Goal: Information Seeking & Learning: Learn about a topic

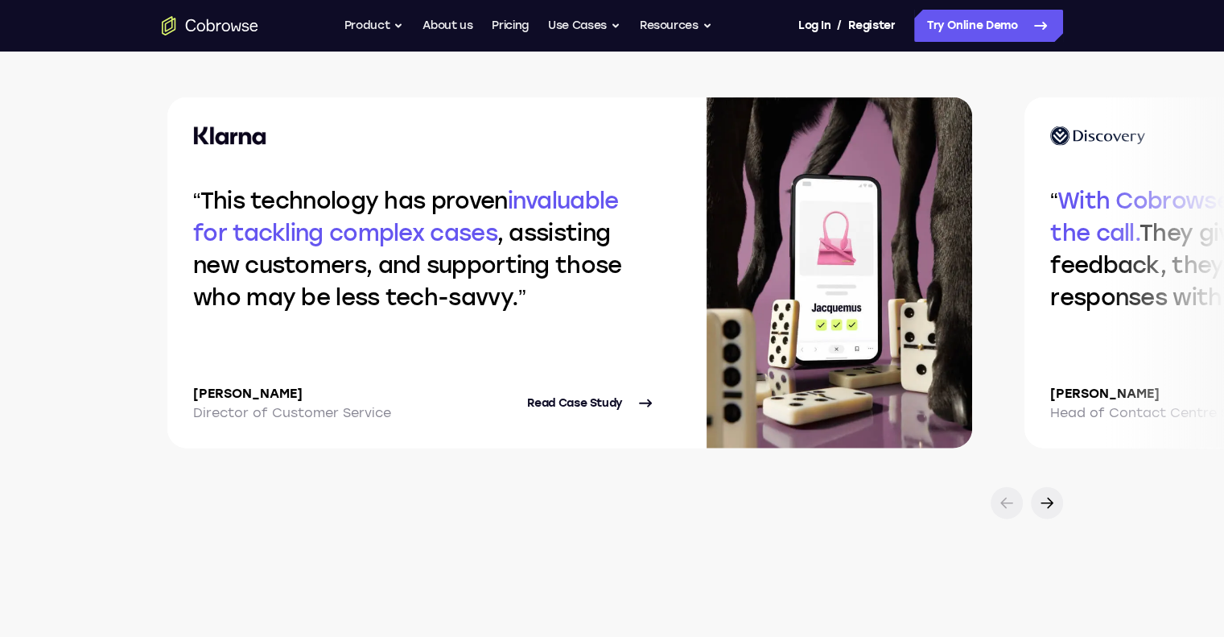
scroll to position [3454, 0]
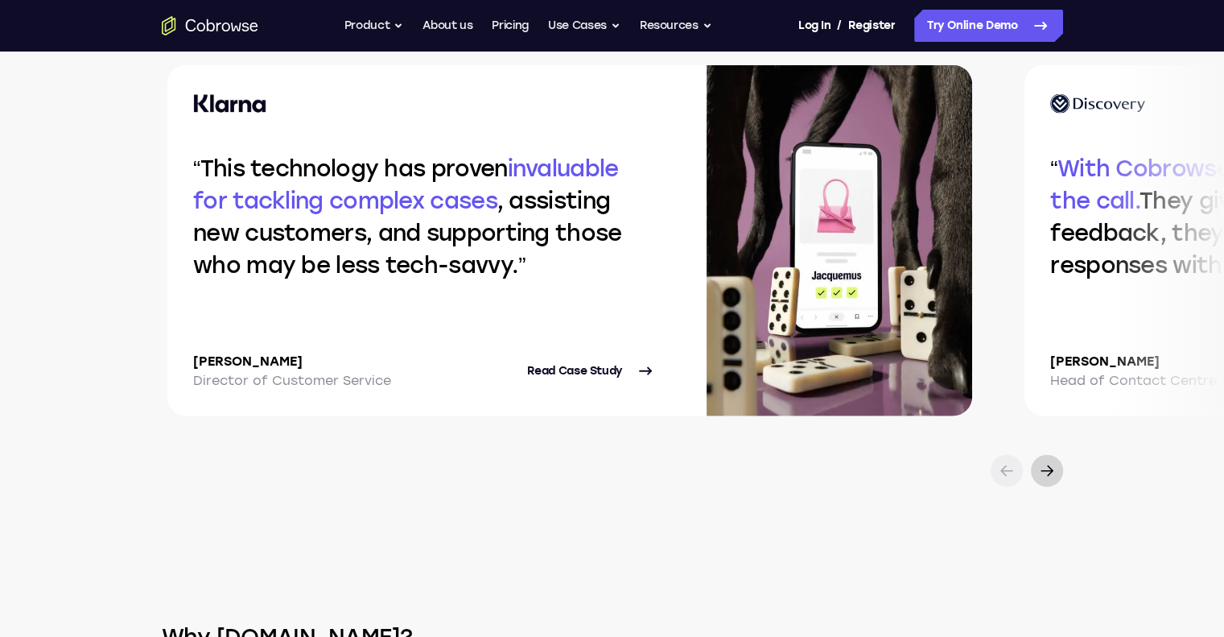
click at [1041, 457] on div at bounding box center [1047, 471] width 32 height 32
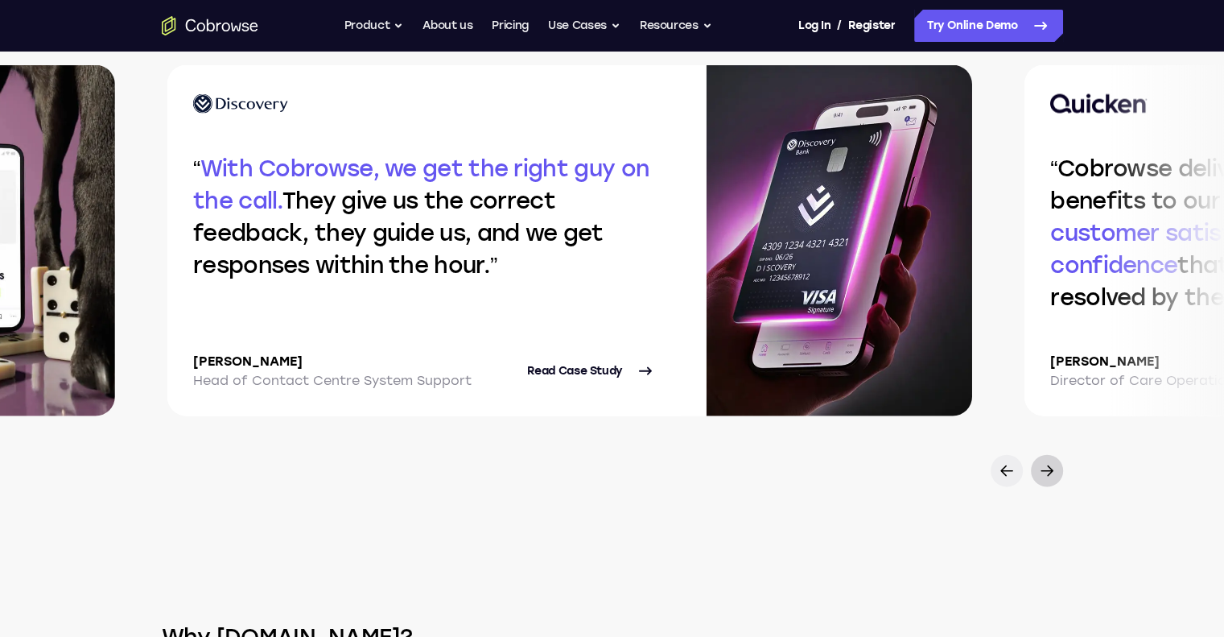
click at [1041, 457] on div at bounding box center [1047, 471] width 32 height 32
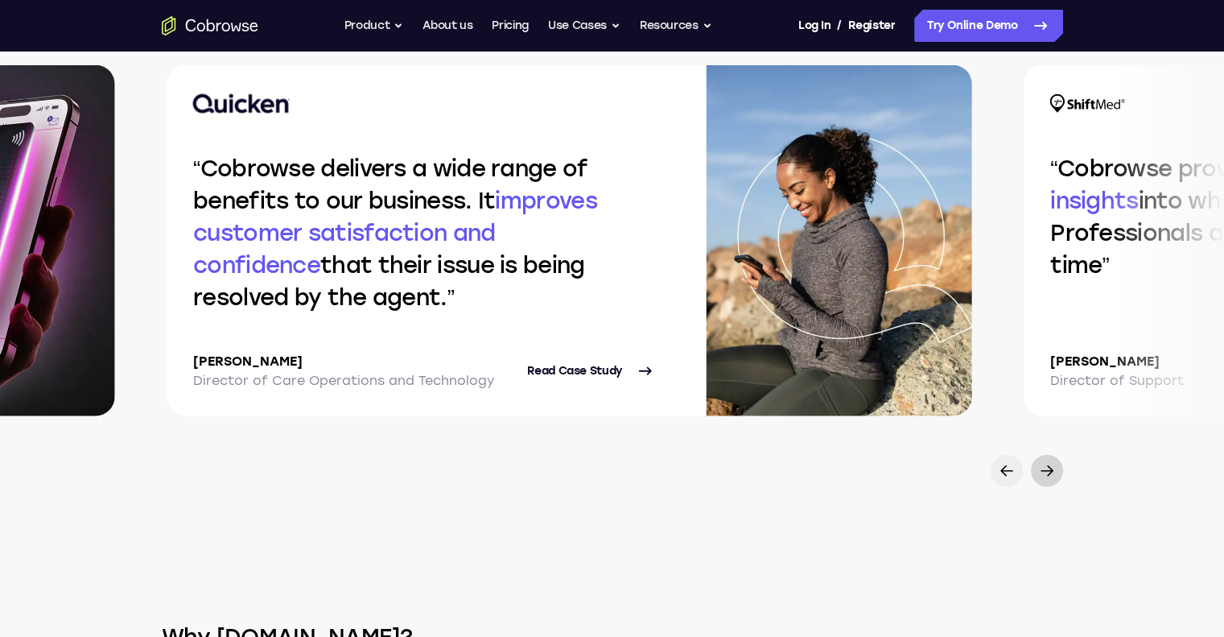
click at [1041, 457] on div at bounding box center [1047, 471] width 32 height 32
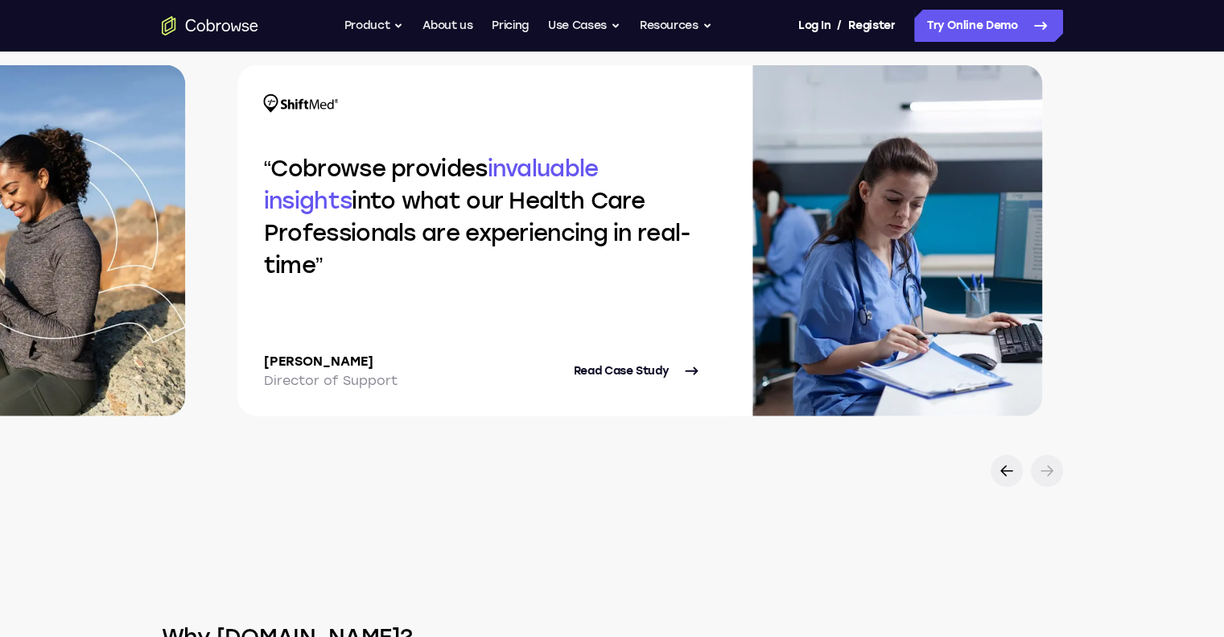
click at [1041, 457] on div at bounding box center [1047, 471] width 32 height 32
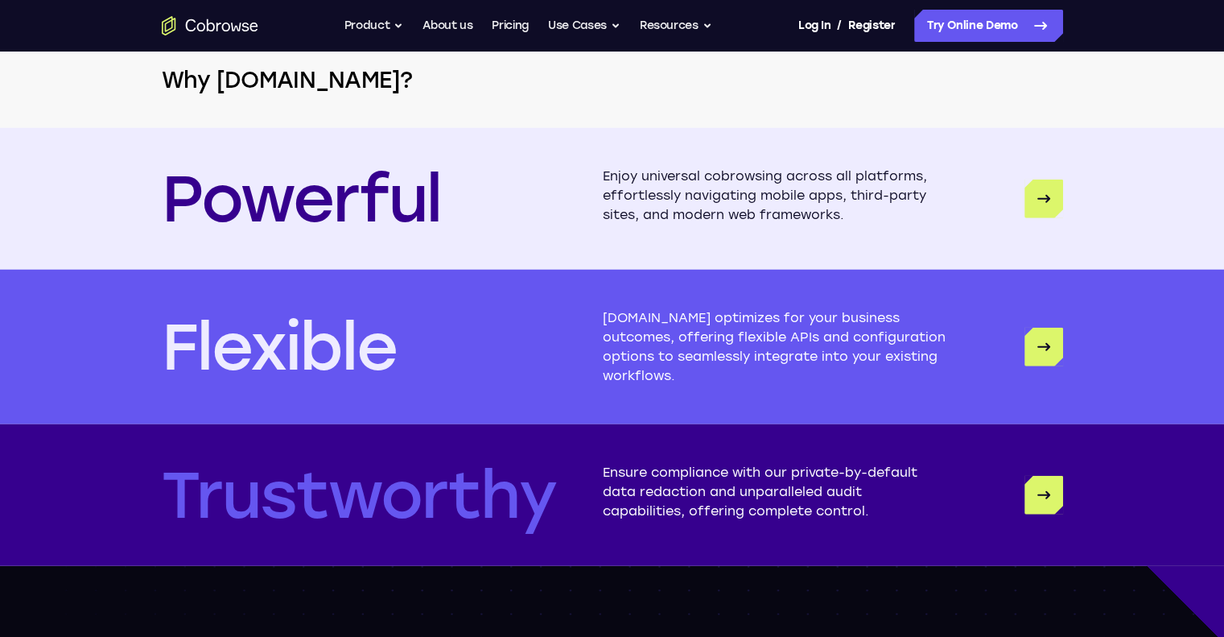
click at [922, 221] on p "Enjoy universal cobrowsing across all platforms, effortlessly navigating mobile…" at bounding box center [775, 199] width 344 height 64
click at [1044, 202] on icon "Powerful" at bounding box center [1043, 198] width 19 height 19
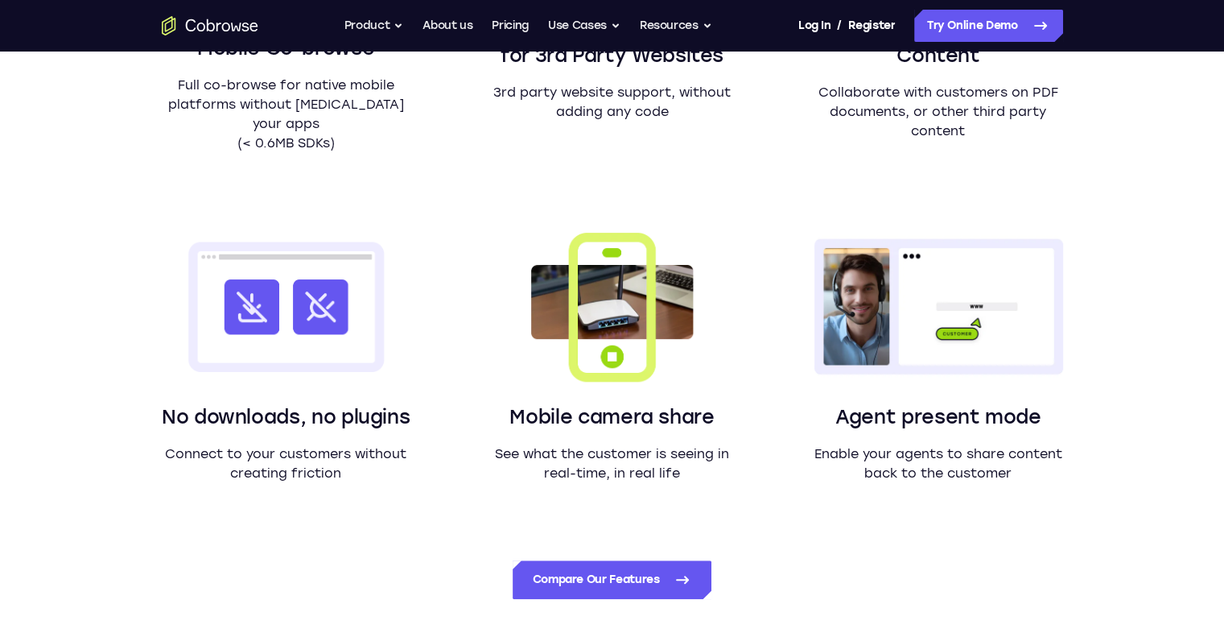
scroll to position [1348, 0]
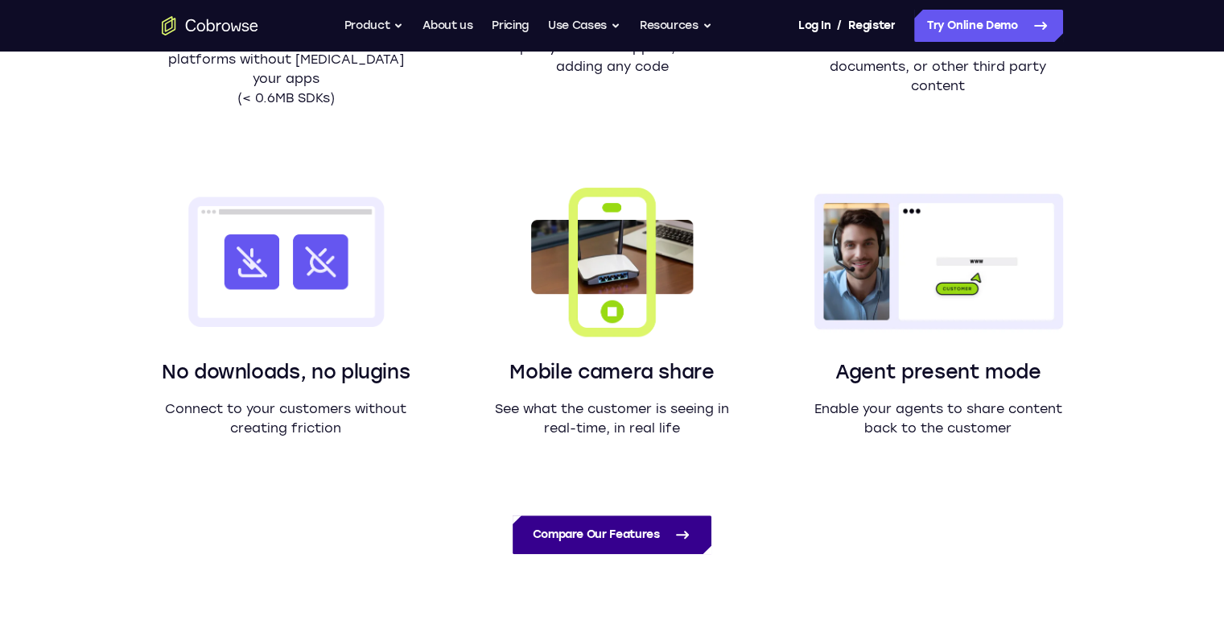
click at [620, 529] on link "Compare Our Features" at bounding box center [612, 534] width 198 height 39
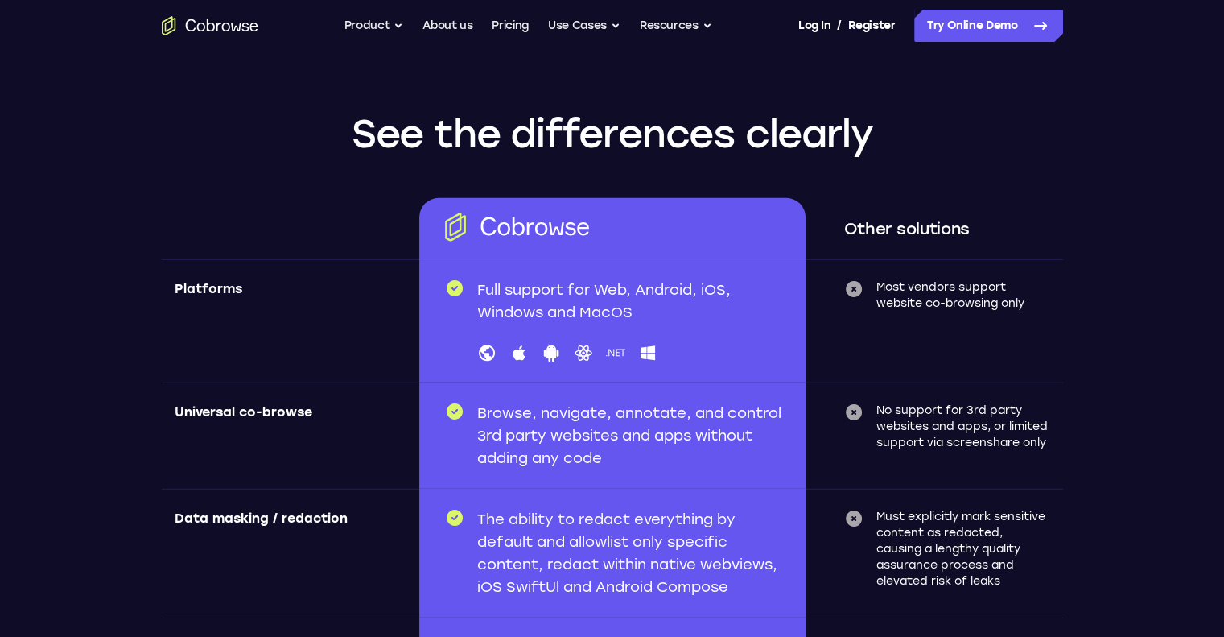
scroll to position [4748, 0]
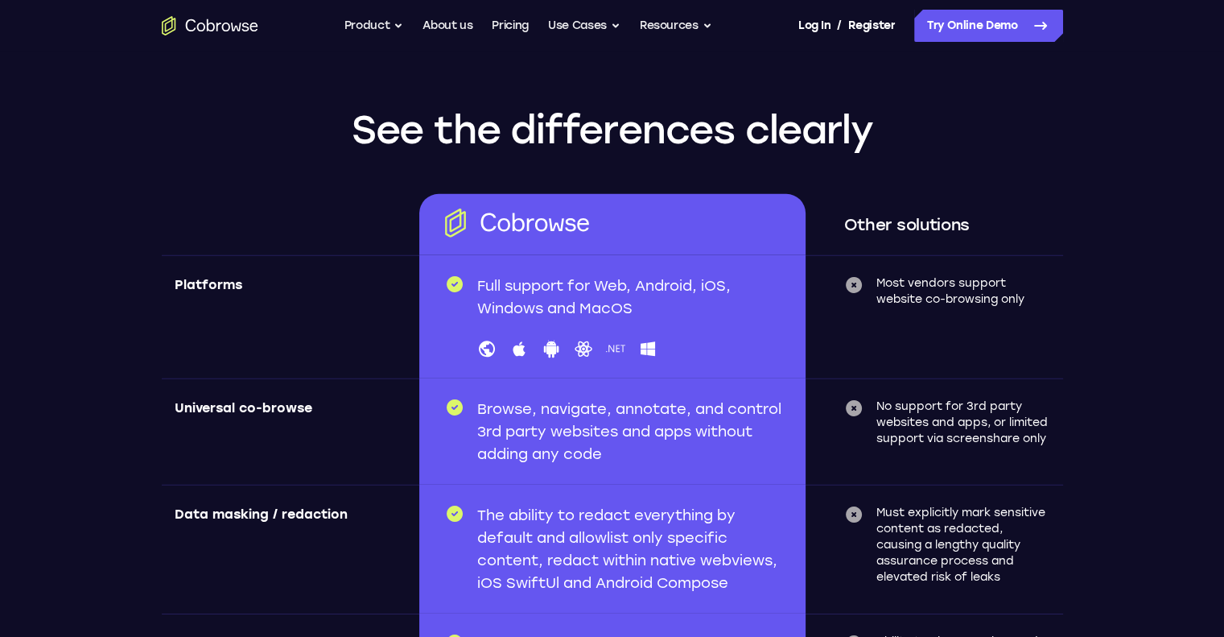
click at [639, 307] on p "Full support for Web, Android, iOS, Windows and MacOS" at bounding box center [631, 296] width 309 height 45
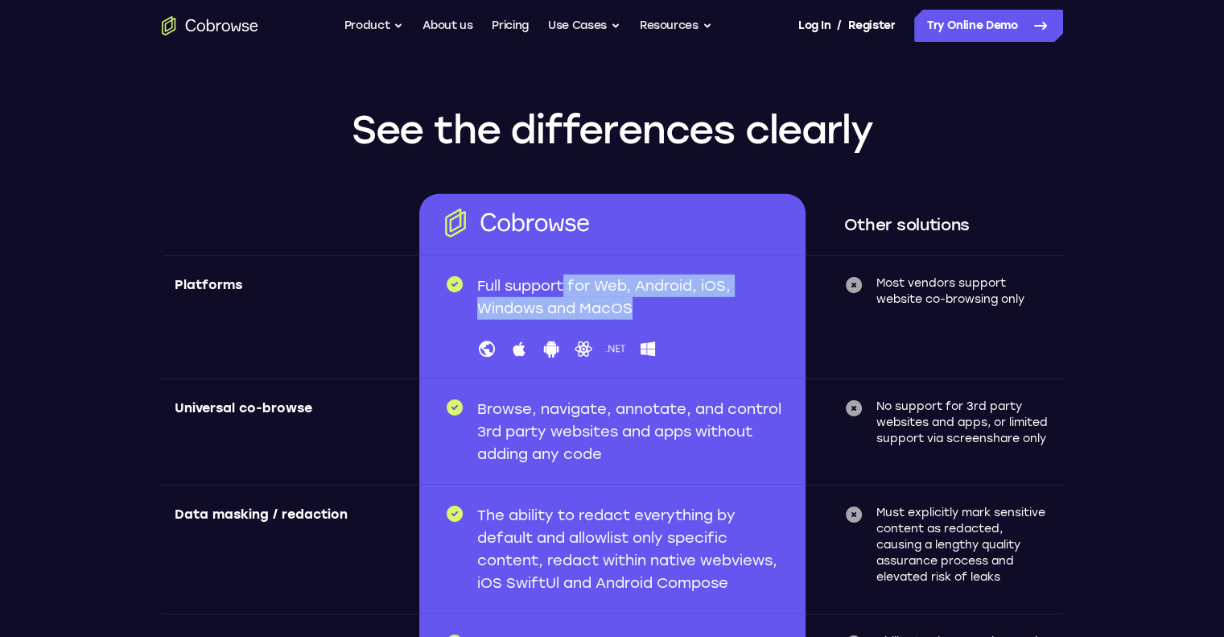
drag, startPoint x: 567, startPoint y: 280, endPoint x: 644, endPoint y: 308, distance: 82.2
click at [644, 308] on p "Full support for Web, Android, iOS, Windows and MacOS" at bounding box center [631, 296] width 309 height 45
copy p "for Web, Android, iOS, Windows and MacOS"
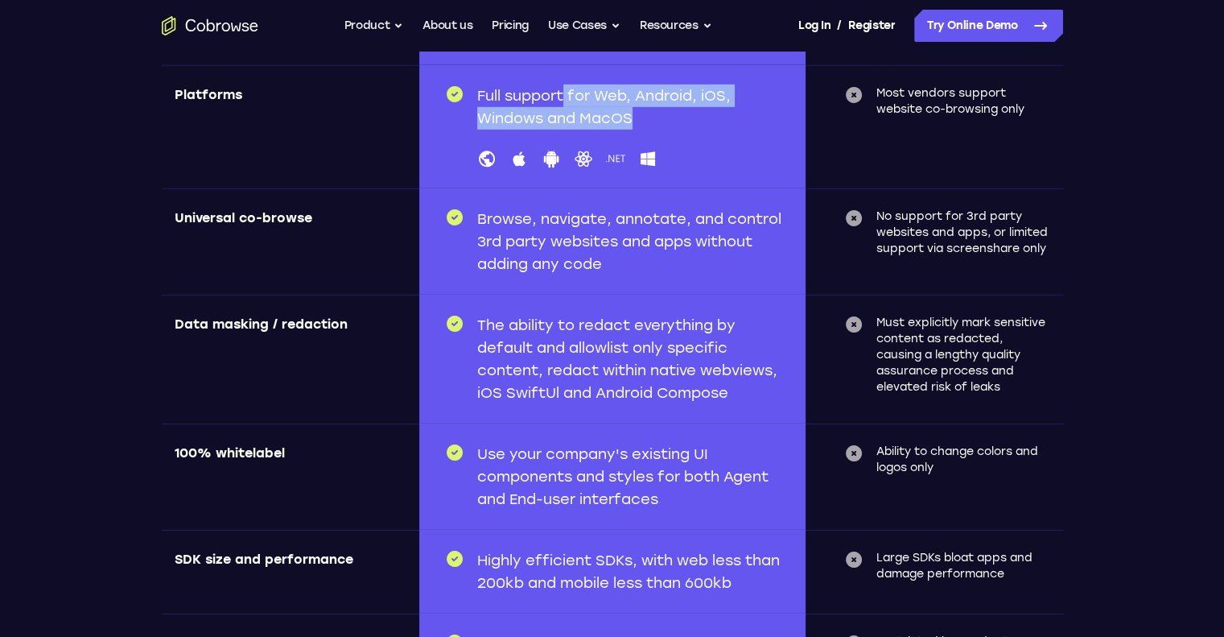
scroll to position [4941, 0]
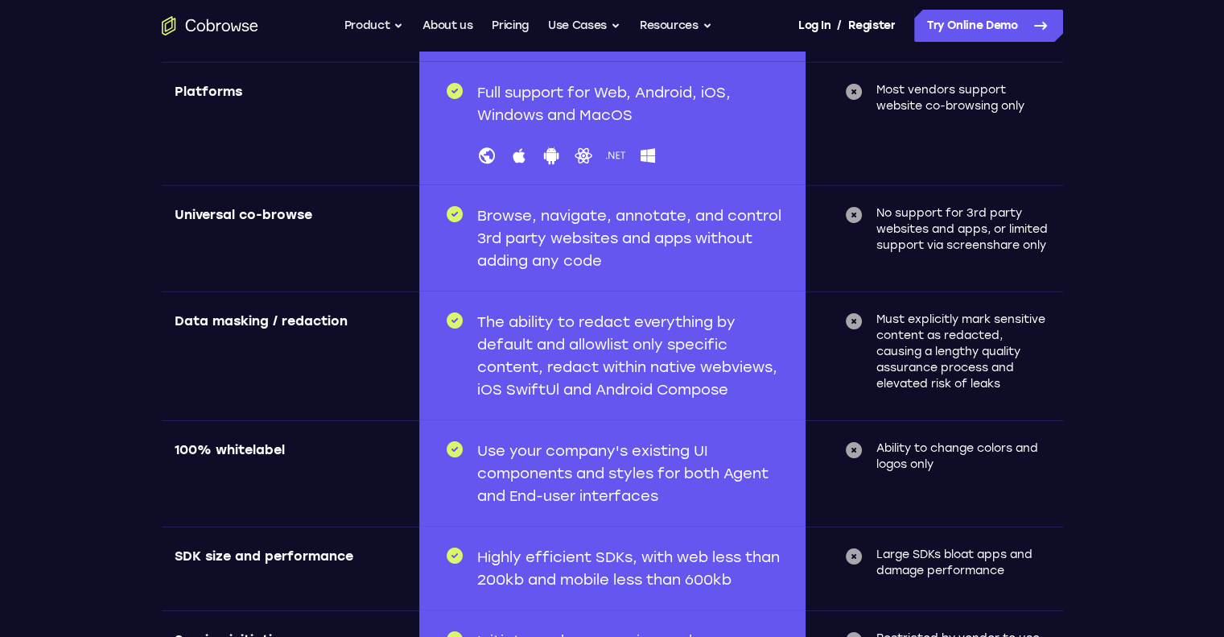
click at [1000, 109] on p "Most vendors support website co-browsing only" at bounding box center [963, 98] width 174 height 32
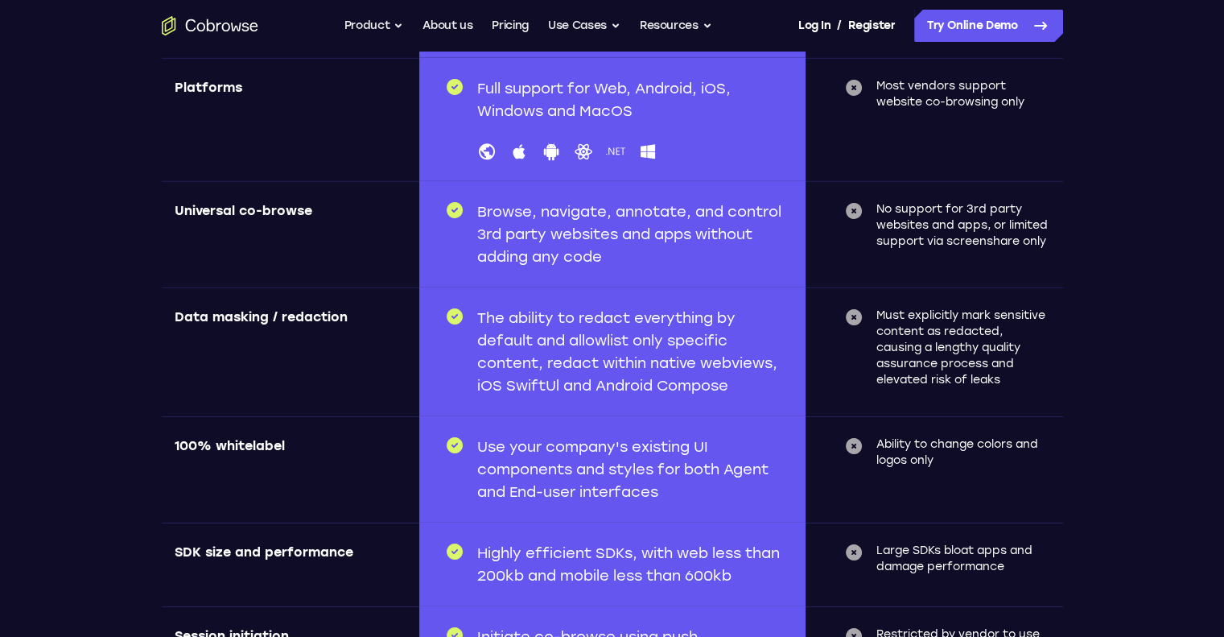
scroll to position [4954, 0]
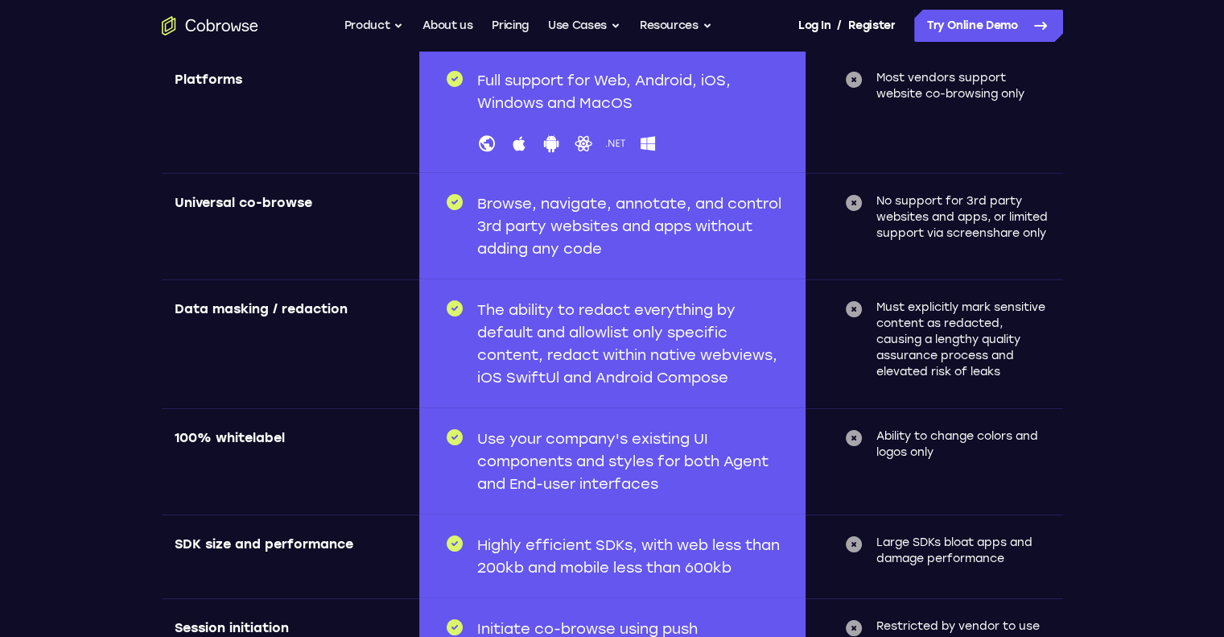
click at [699, 321] on p "The ability to redact everything by default and allowlist only specific content…" at bounding box center [631, 344] width 309 height 90
click at [732, 379] on p "The ability to redact everything by default and allowlist only specific content…" at bounding box center [631, 344] width 309 height 90
click at [740, 378] on p "The ability to redact everything by default and allowlist only specific content…" at bounding box center [631, 344] width 309 height 90
click at [740, 428] on p "Use your company's existing UI components and styles for both Agent and End-use…" at bounding box center [631, 461] width 309 height 68
click at [712, 485] on p "Use your company's existing UI components and styles for both Agent and End-use…" at bounding box center [631, 461] width 309 height 68
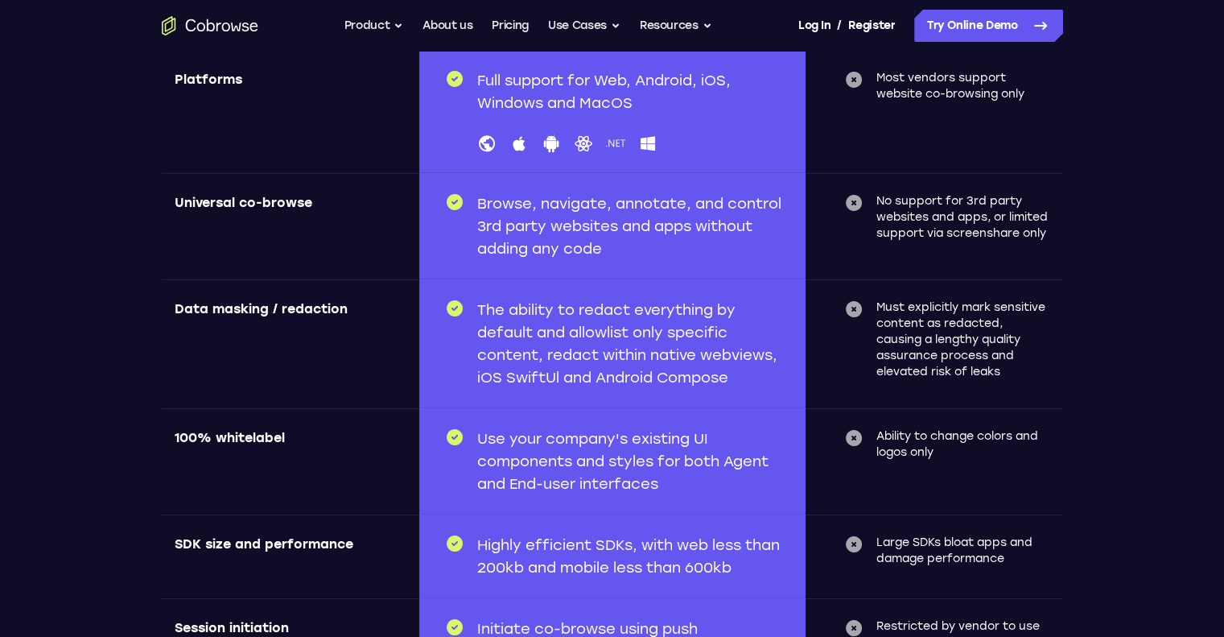
click at [711, 479] on p "Use your company's existing UI components and styles for both Agent and End-use…" at bounding box center [631, 461] width 309 height 68
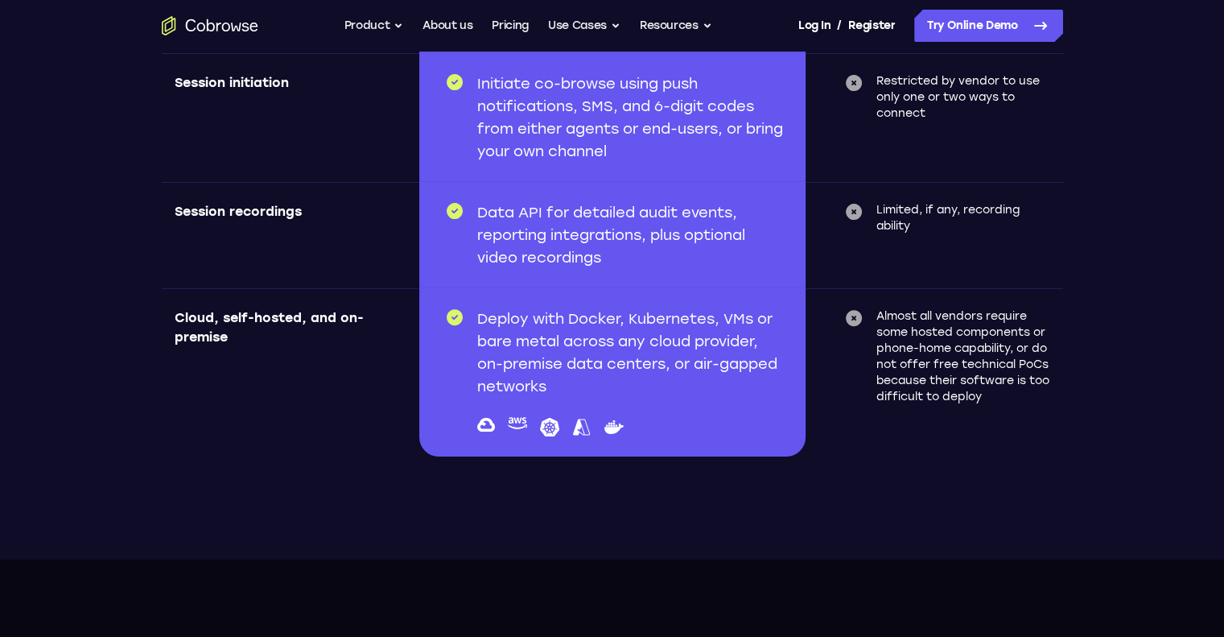
scroll to position [5501, 0]
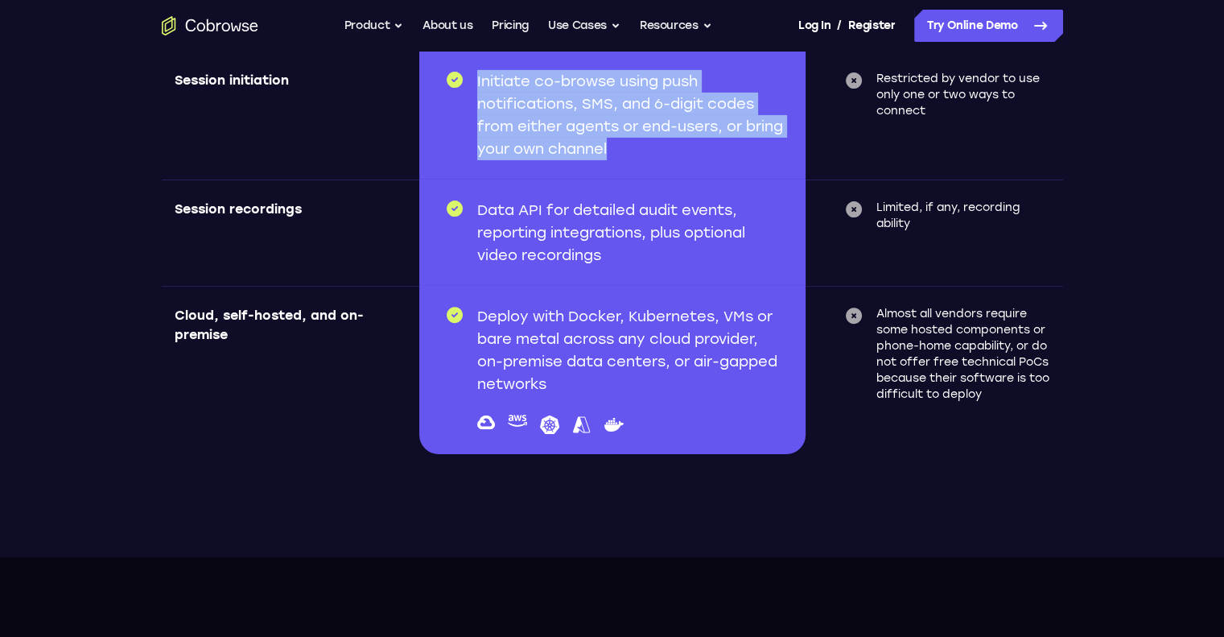
drag, startPoint x: 657, startPoint y: 141, endPoint x: 478, endPoint y: 75, distance: 190.5
click at [478, 75] on p "Initiate co-browse using push notifications, SMS, and 6-digit codes from either…" at bounding box center [631, 115] width 309 height 90
copy p "Initiate co-browse using push notifications, SMS, and 6-digit codes from either…"
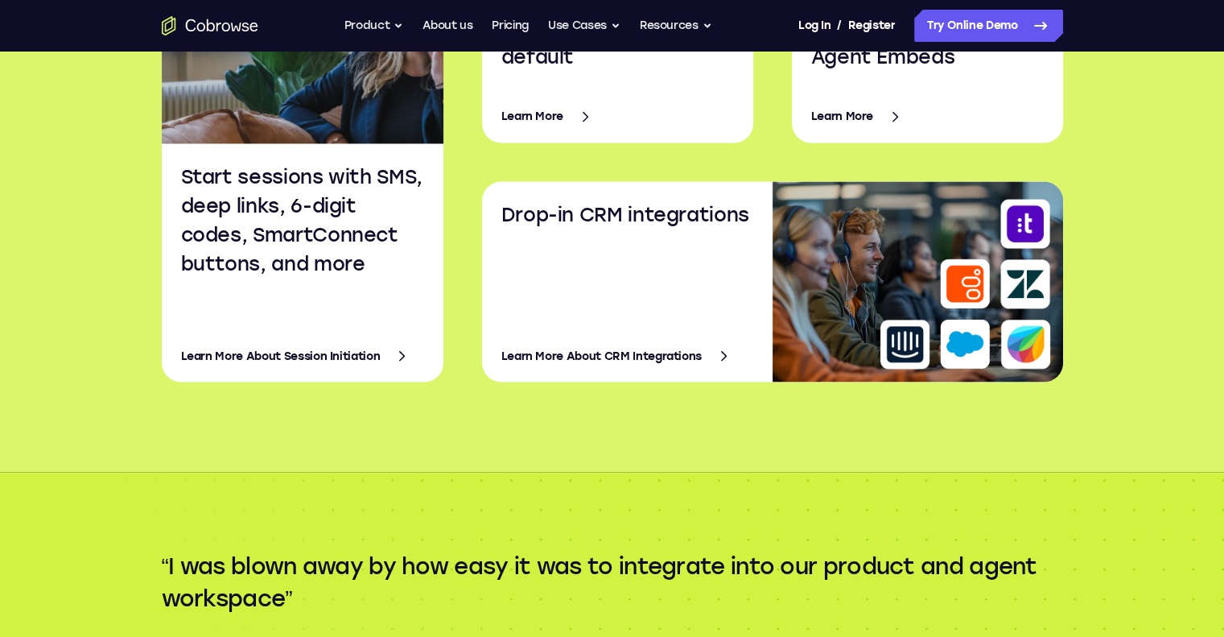
scroll to position [2159, 0]
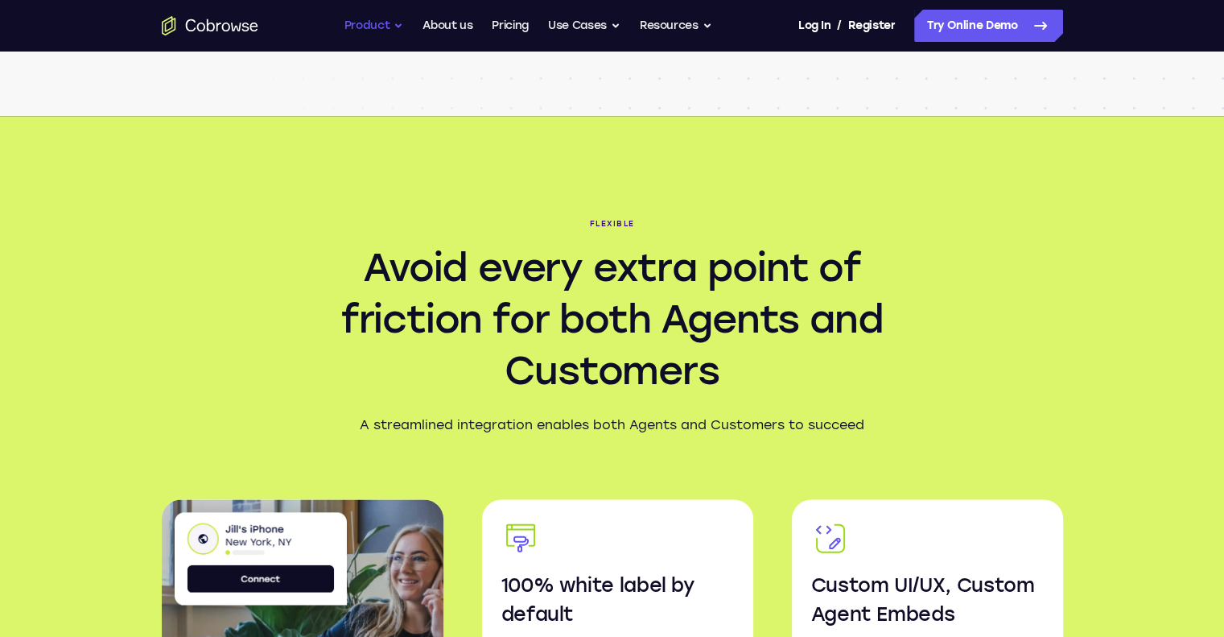
click at [375, 16] on button "Product" at bounding box center [374, 26] width 60 height 32
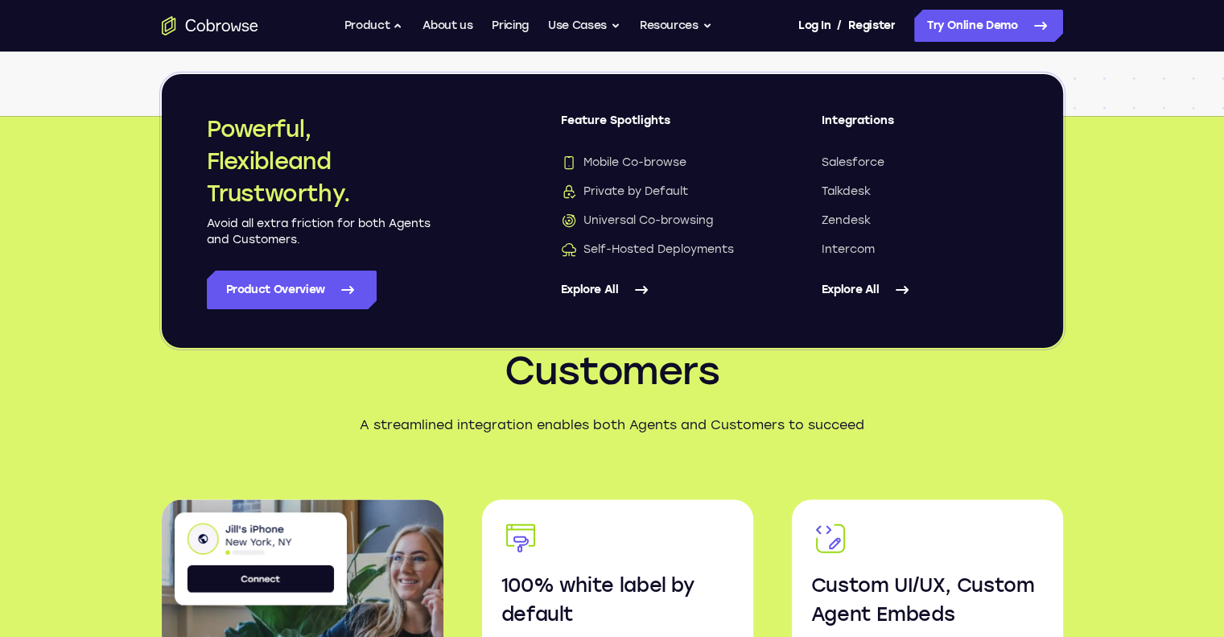
click at [862, 285] on link "Explore All" at bounding box center [920, 289] width 196 height 39
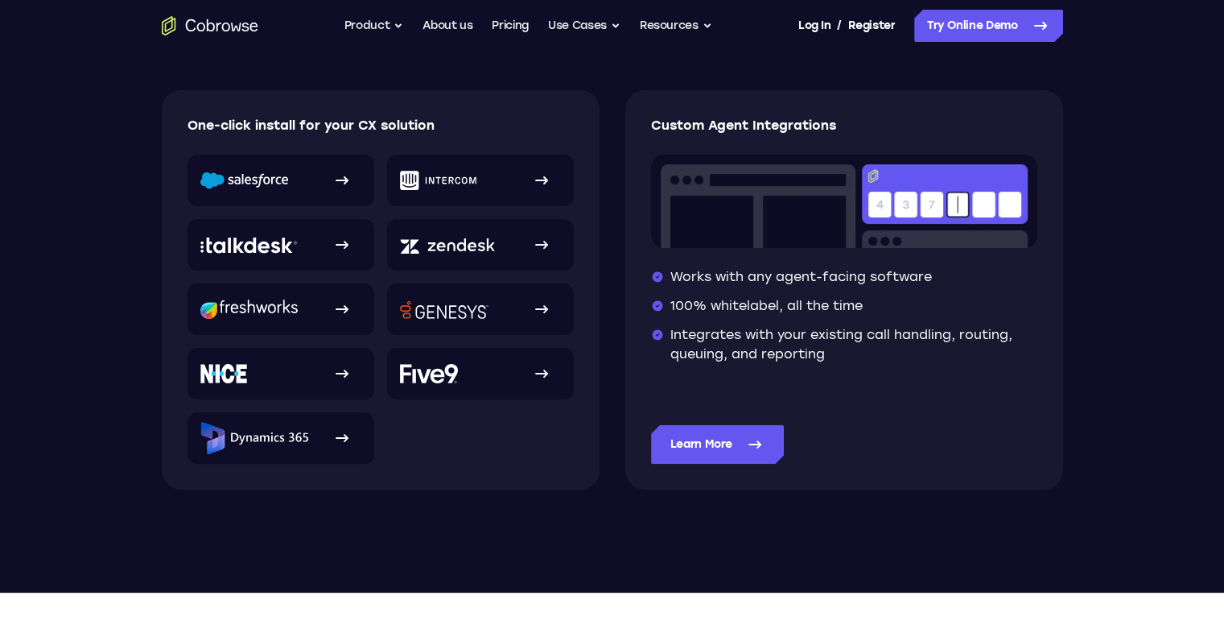
scroll to position [338, 0]
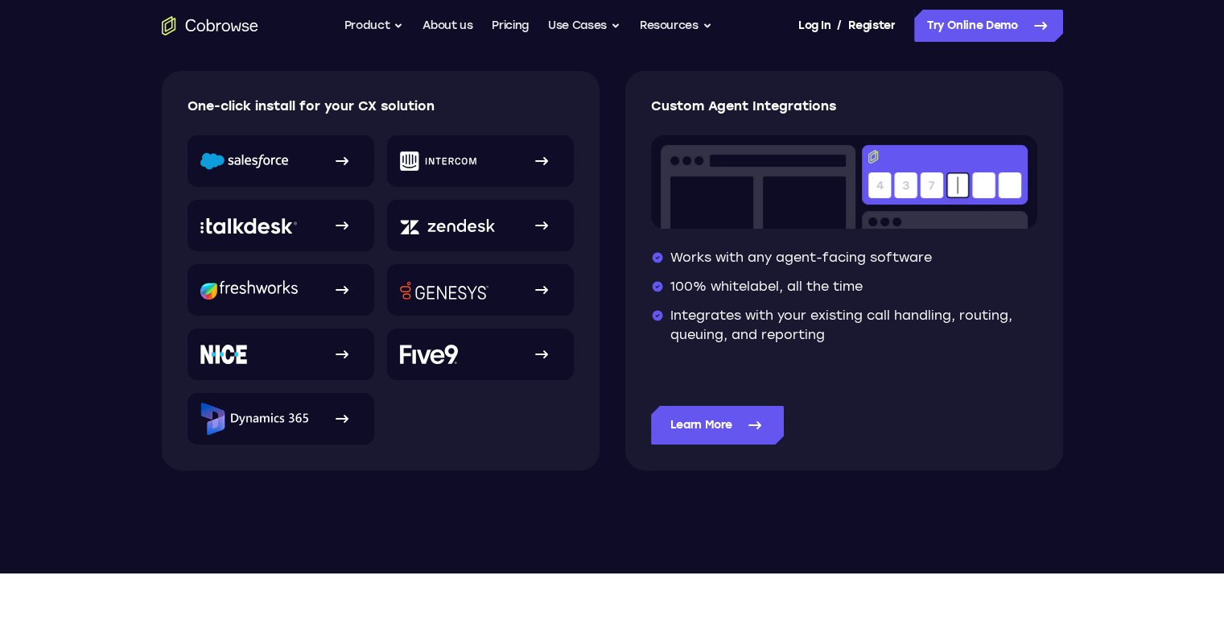
drag, startPoint x: 1227, startPoint y: 37, endPoint x: 1235, endPoint y: 116, distance: 79.4
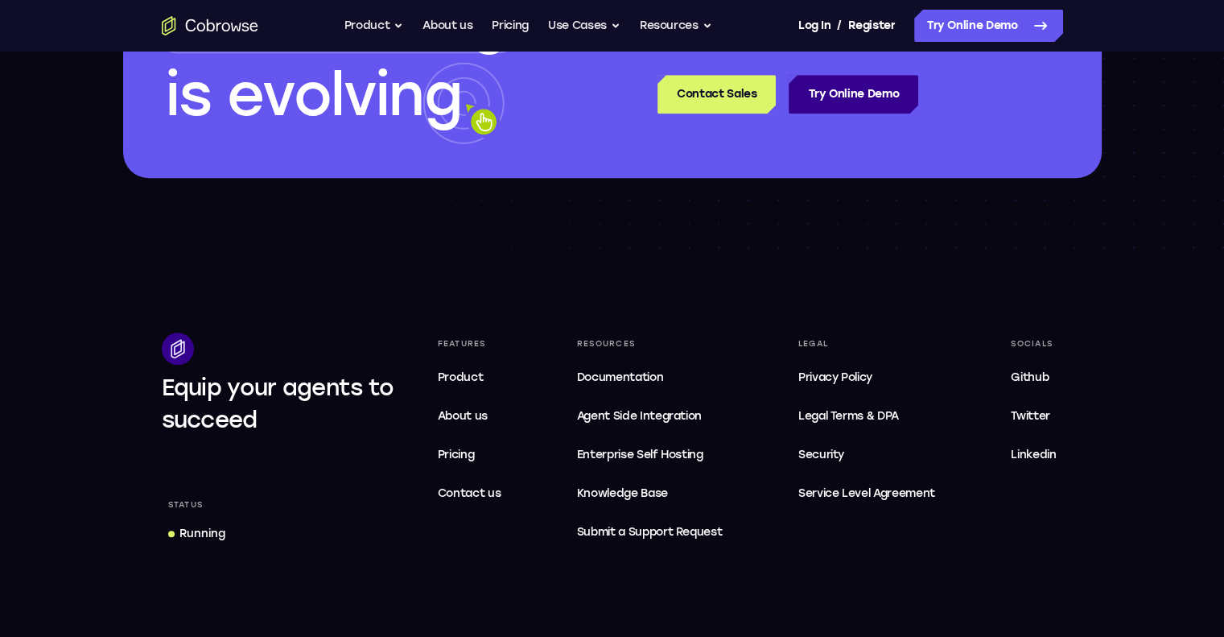
scroll to position [1716, 0]
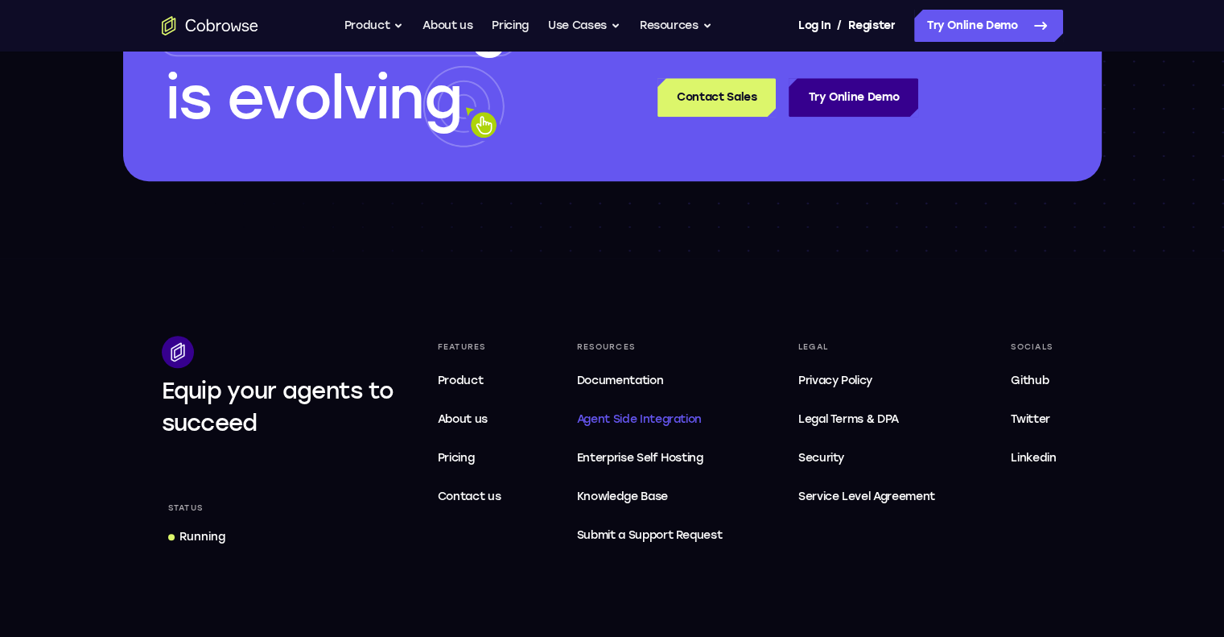
click at [629, 412] on span "Agent Side Integration" at bounding box center [650, 419] width 146 height 19
click at [823, 451] on span "Security" at bounding box center [821, 458] width 46 height 14
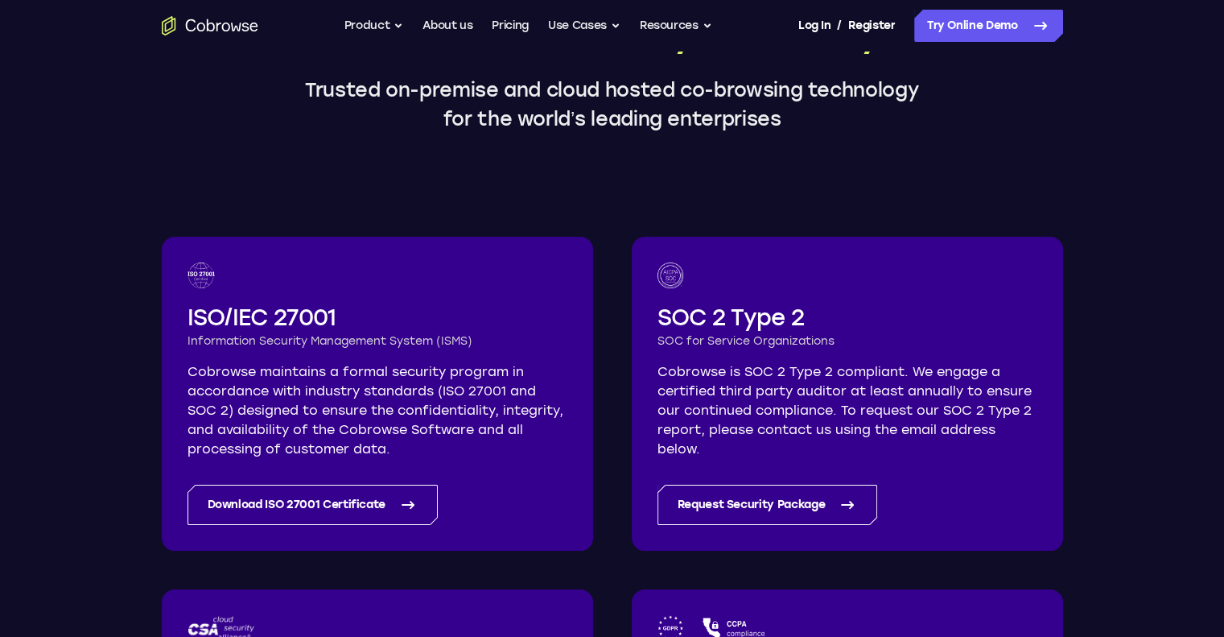
scroll to position [146, 0]
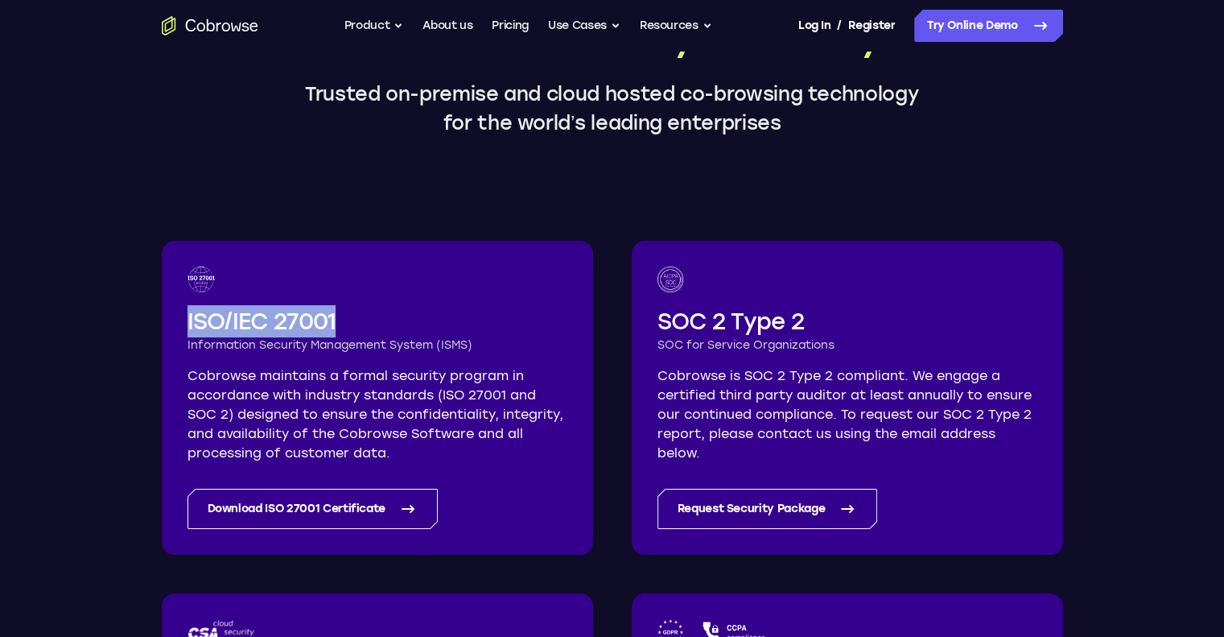
drag, startPoint x: 349, startPoint y: 311, endPoint x: 175, endPoint y: 324, distance: 174.3
click at [175, 324] on div "ISO/IEC 27001 Information Security Management System (ISMS) Cobrowse maintains …" at bounding box center [377, 398] width 431 height 314
copy h2 "ISO/IEC 27001"
click at [175, 324] on div "ISO/IEC 27001 Information Security Management System (ISMS) Cobrowse maintains …" at bounding box center [377, 398] width 431 height 314
click at [830, 315] on h2 "SOC 2 Type 2" at bounding box center [848, 321] width 380 height 32
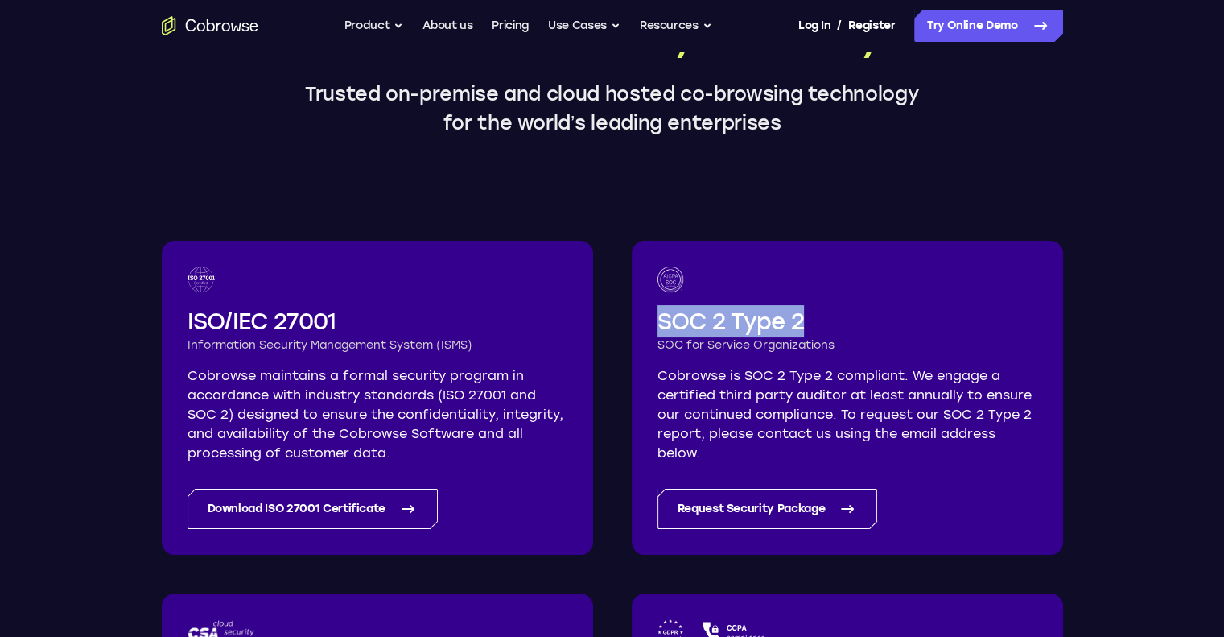
drag, startPoint x: 830, startPoint y: 315, endPoint x: 657, endPoint y: 315, distance: 173.0
click at [658, 315] on h2 "SOC 2 Type 2" at bounding box center [848, 321] width 380 height 32
copy h2 "SOC 2 Type 2"
click at [658, 315] on h2 "SOC 2 Type 2" at bounding box center [848, 321] width 380 height 32
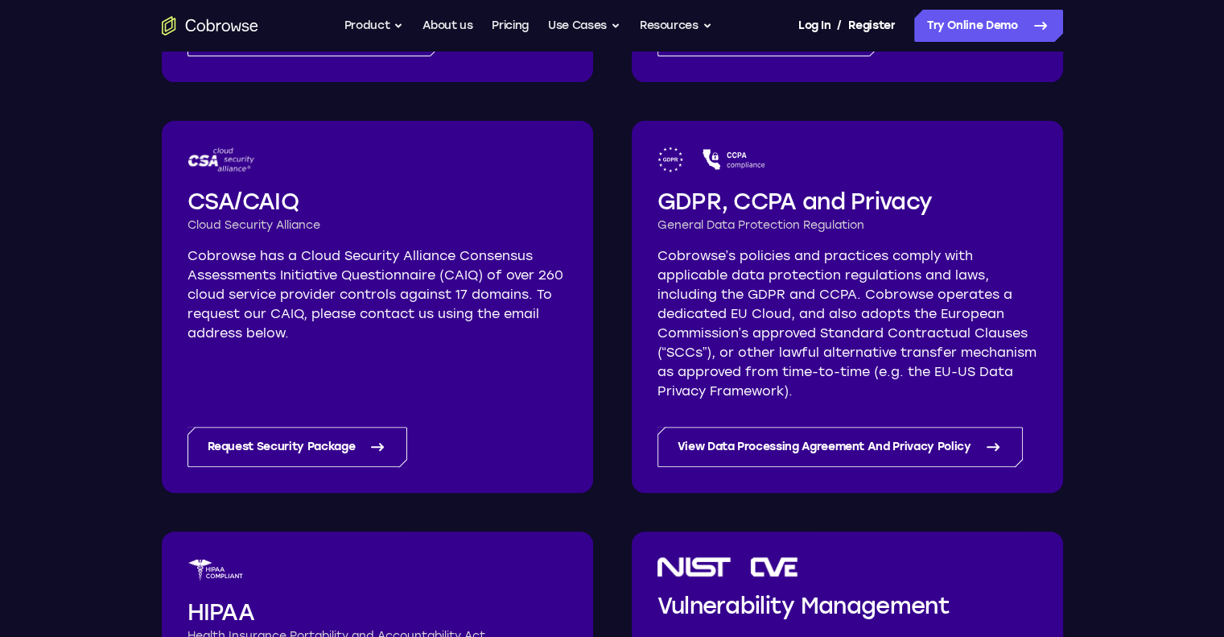
scroll to position [633, 0]
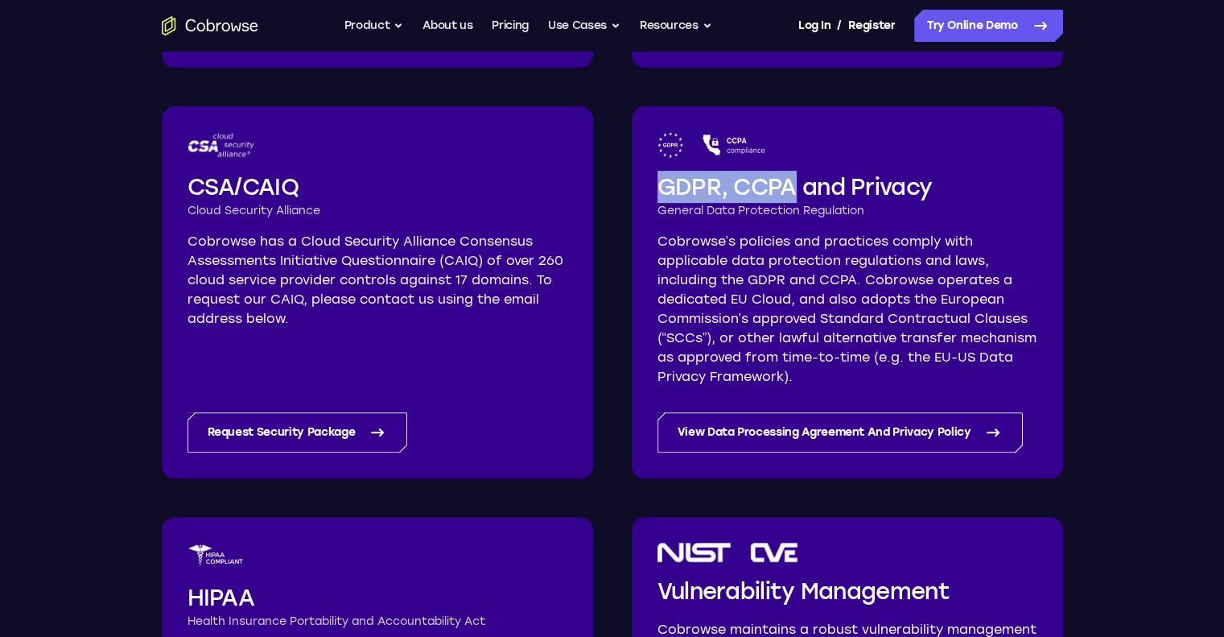
drag, startPoint x: 792, startPoint y: 183, endPoint x: 651, endPoint y: 176, distance: 141.0
click at [651, 176] on div "GDPR, CCPA and Privacy General Data Protection Regulation Cobrowse’s policies a…" at bounding box center [847, 292] width 431 height 372
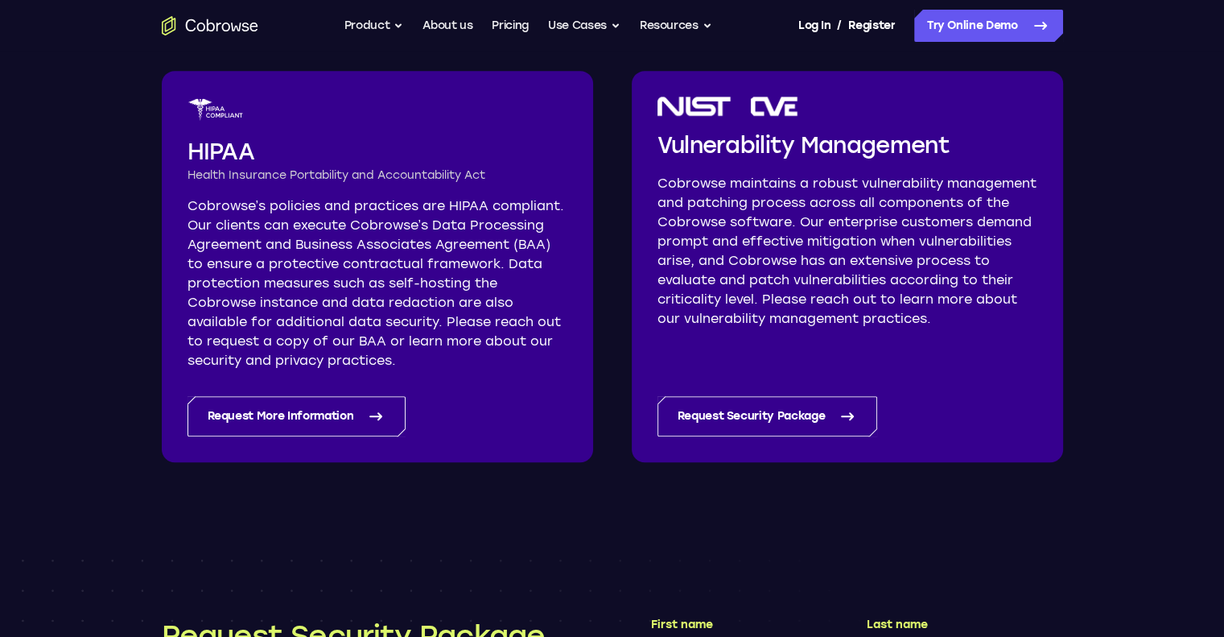
scroll to position [1083, 0]
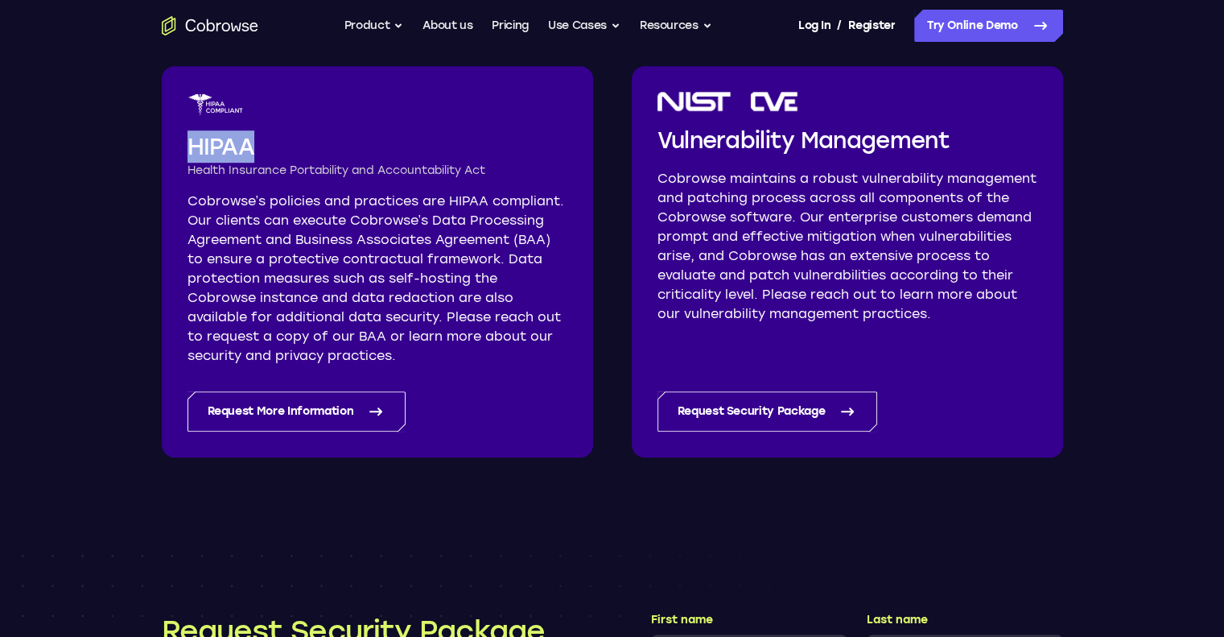
drag, startPoint x: 256, startPoint y: 146, endPoint x: 179, endPoint y: 138, distance: 76.9
click at [179, 138] on div "HIPAA Health Insurance Portability and Accountability Act Cobrowse’s policies a…" at bounding box center [377, 261] width 431 height 391
copy h2 "HIPAA"
click at [847, 105] on div at bounding box center [848, 101] width 380 height 19
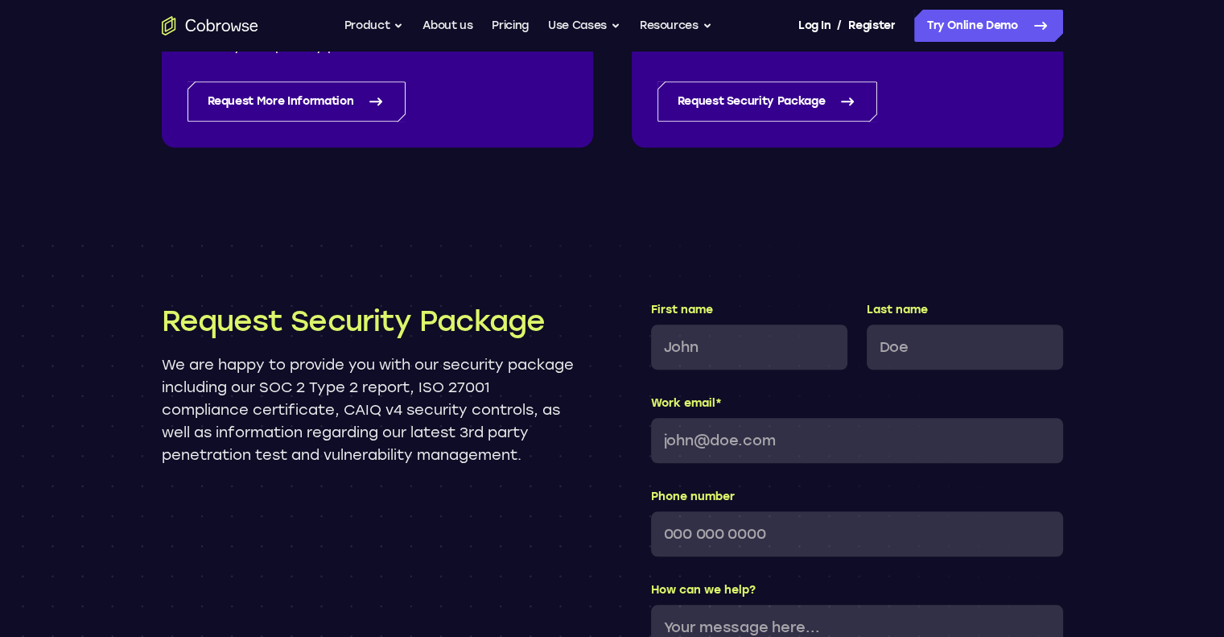
scroll to position [1375, 0]
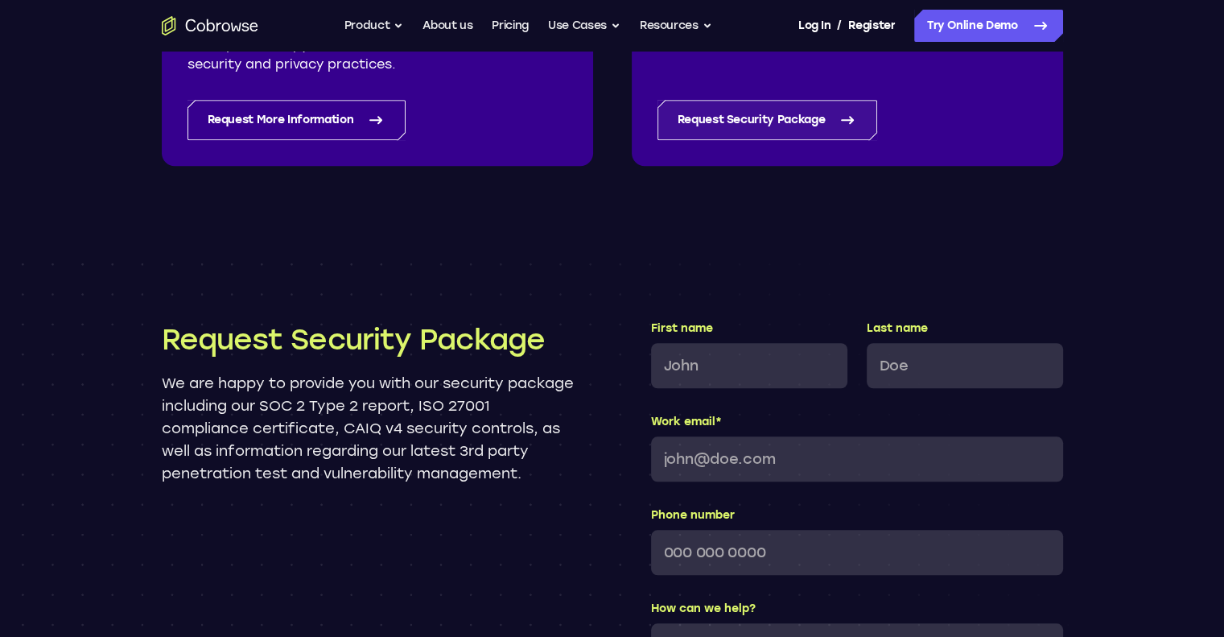
click at [736, 106] on link "Request Security Package" at bounding box center [768, 120] width 221 height 40
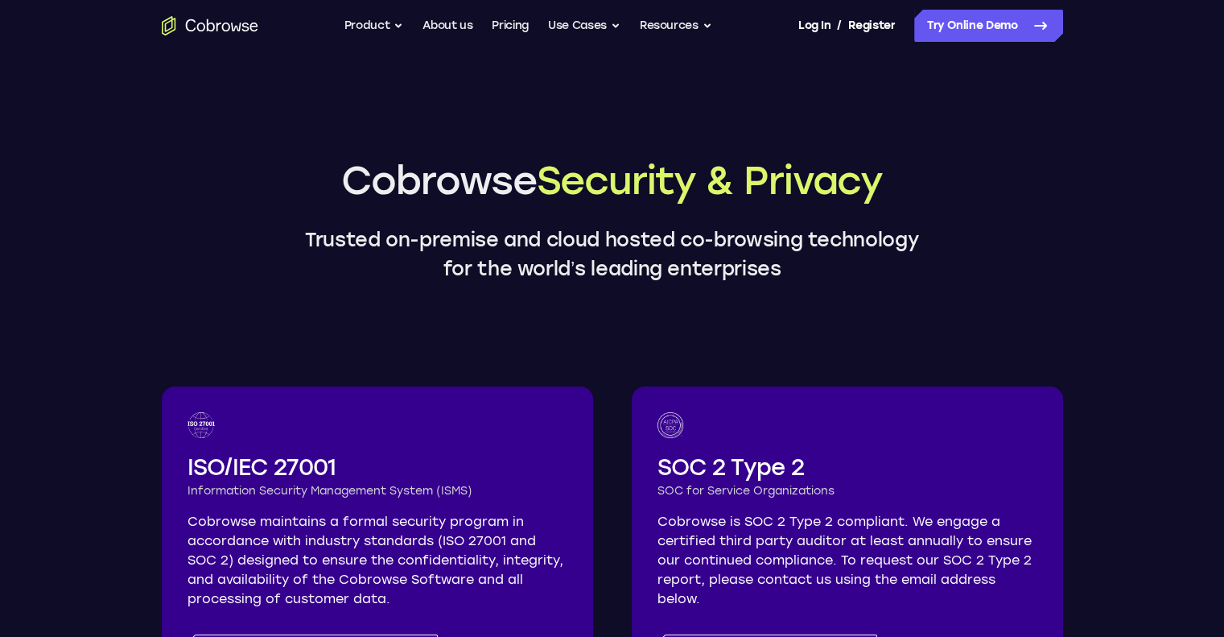
click at [232, 22] on icon "Go to the home page" at bounding box center [210, 25] width 97 height 19
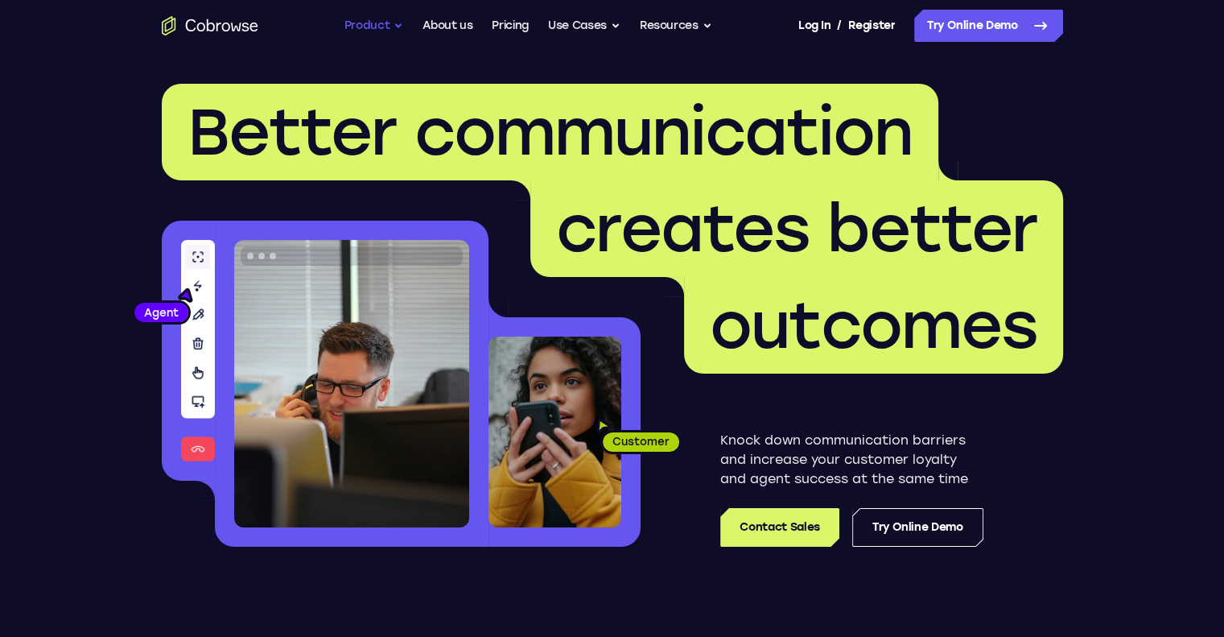
click at [361, 26] on button "Product" at bounding box center [374, 26] width 60 height 32
